Goal: Navigation & Orientation: Find specific page/section

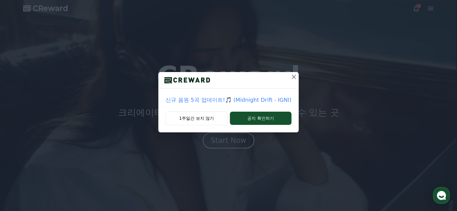
click at [292, 76] on icon at bounding box center [293, 77] width 4 height 4
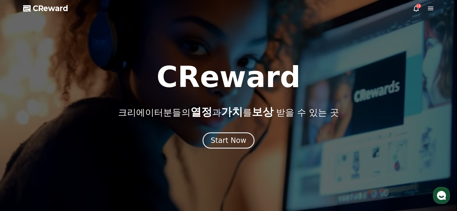
click at [431, 8] on icon at bounding box center [429, 9] width 5 height 4
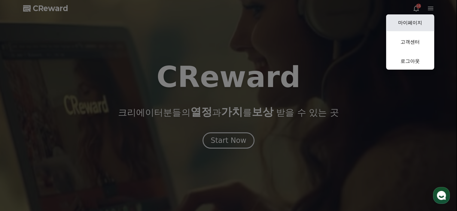
click at [414, 26] on link "마이페이지" at bounding box center [410, 22] width 48 height 17
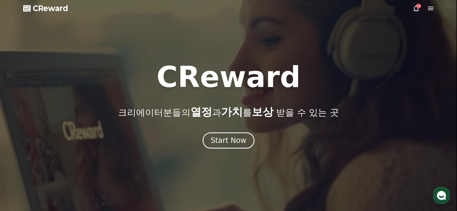
select select "**********"
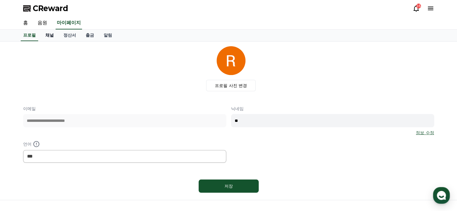
click at [47, 33] on link "채널" at bounding box center [50, 35] width 18 height 11
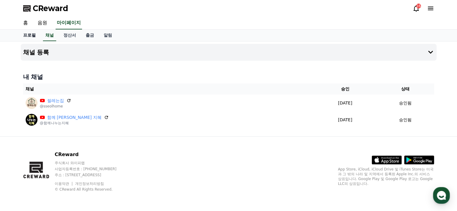
click at [33, 36] on link "프로필" at bounding box center [29, 35] width 22 height 11
select select "**********"
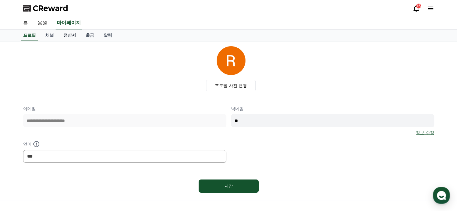
click at [71, 34] on link "정산서" at bounding box center [70, 35] width 22 height 11
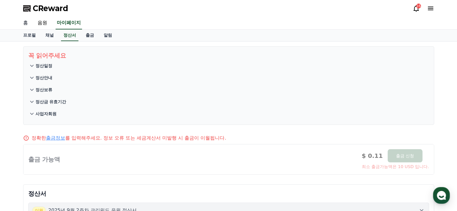
click at [23, 23] on link "홈" at bounding box center [25, 23] width 14 height 13
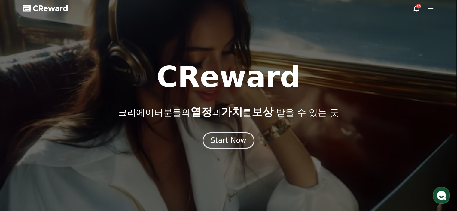
click at [429, 9] on icon at bounding box center [430, 8] width 7 height 7
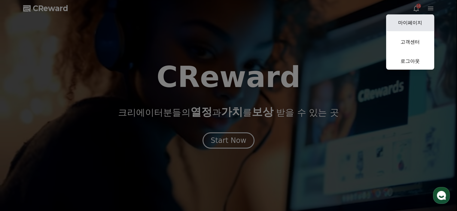
click at [397, 26] on link "마이페이지" at bounding box center [410, 22] width 48 height 17
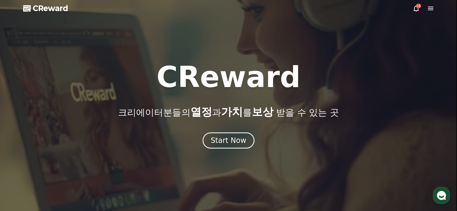
select select "**********"
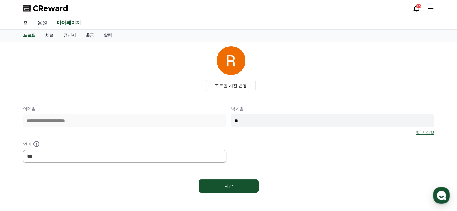
click at [44, 24] on link "음원" at bounding box center [42, 23] width 19 height 13
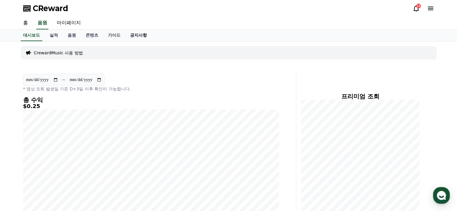
click at [132, 37] on link "공지사항" at bounding box center [138, 35] width 26 height 11
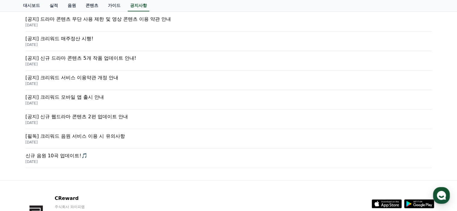
scroll to position [210, 0]
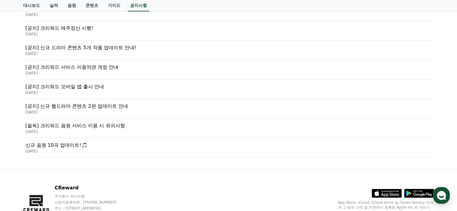
click at [100, 129] on p "[DATE]" at bounding box center [229, 131] width 406 height 5
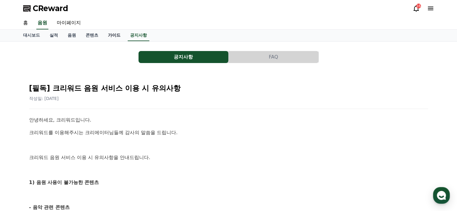
click at [113, 38] on link "가이드" at bounding box center [114, 35] width 22 height 11
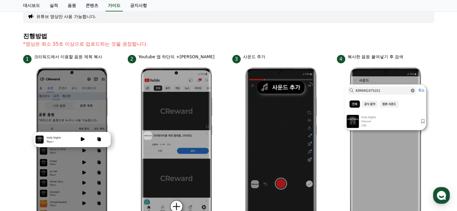
scroll to position [13, 0]
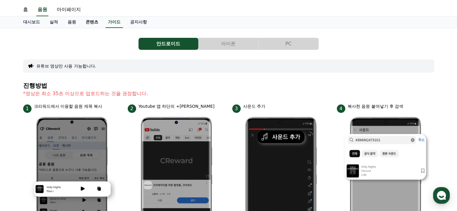
click at [88, 20] on link "콘텐츠" at bounding box center [92, 22] width 22 height 11
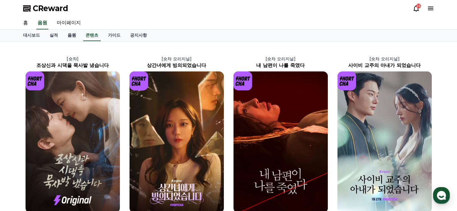
click at [71, 35] on link "음원" at bounding box center [72, 35] width 18 height 11
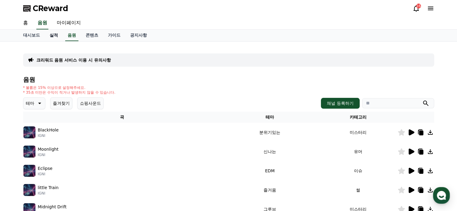
click at [51, 35] on link "실적" at bounding box center [54, 35] width 18 height 11
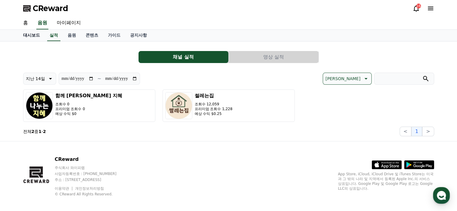
click at [31, 36] on link "대시보드" at bounding box center [31, 35] width 26 height 11
